Goal: Transaction & Acquisition: Purchase product/service

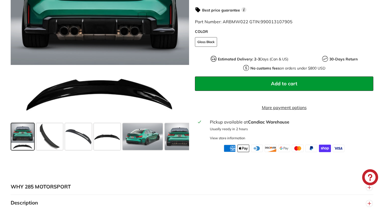
scroll to position [201, 0]
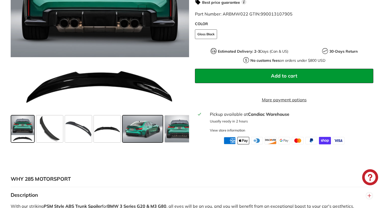
click at [151, 124] on span at bounding box center [143, 128] width 40 height 27
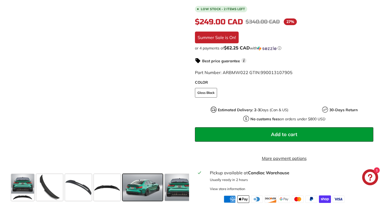
scroll to position [142, 0]
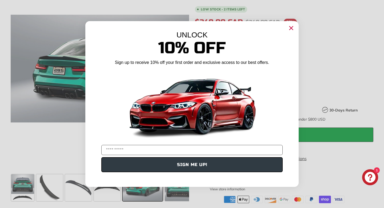
click at [294, 25] on circle "Close dialog" at bounding box center [291, 28] width 8 height 8
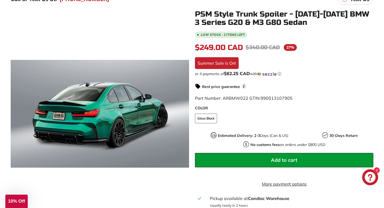
scroll to position [97, 0]
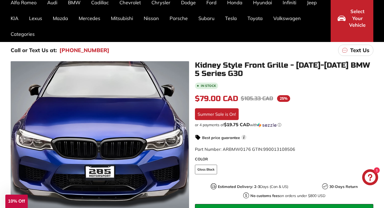
scroll to position [51, 0]
